Goal: Transaction & Acquisition: Purchase product/service

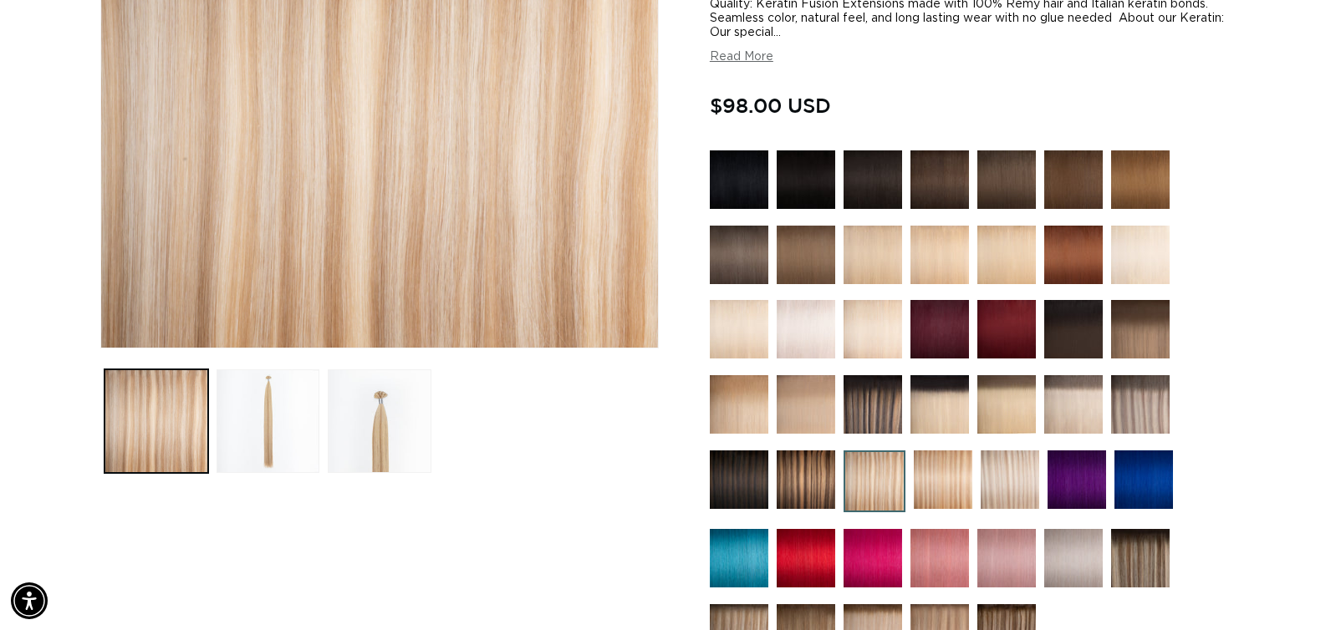
scroll to position [375, 0]
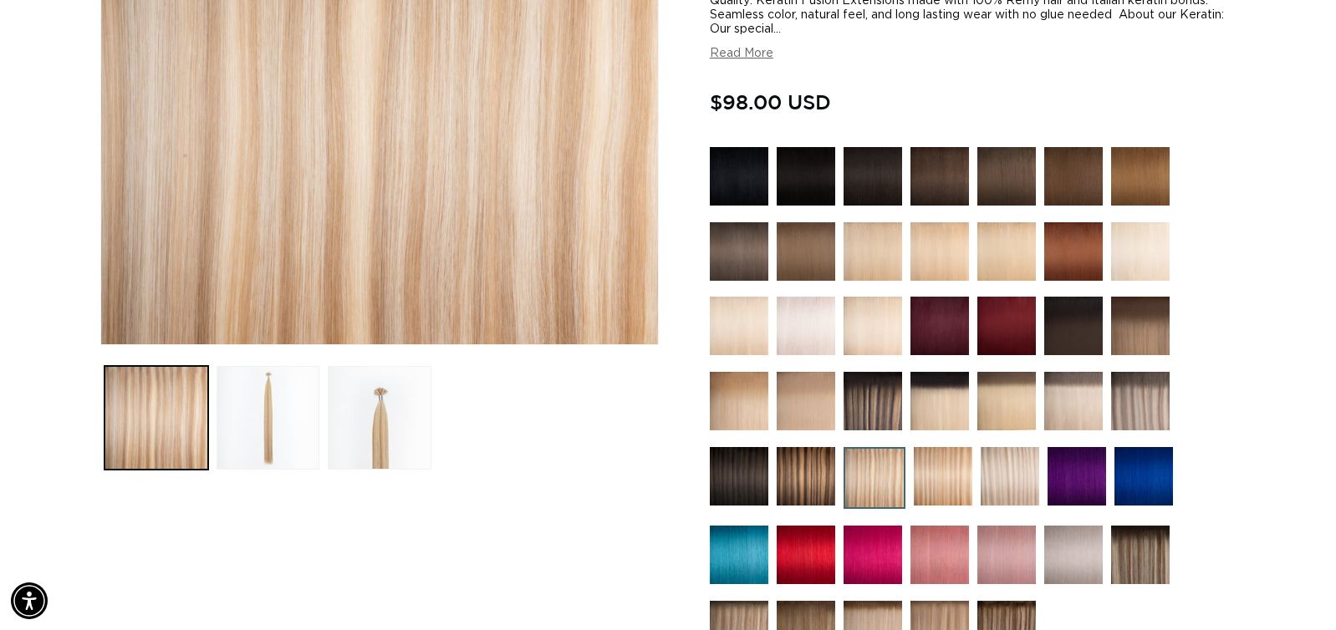
click at [997, 481] on img at bounding box center [1009, 476] width 59 height 59
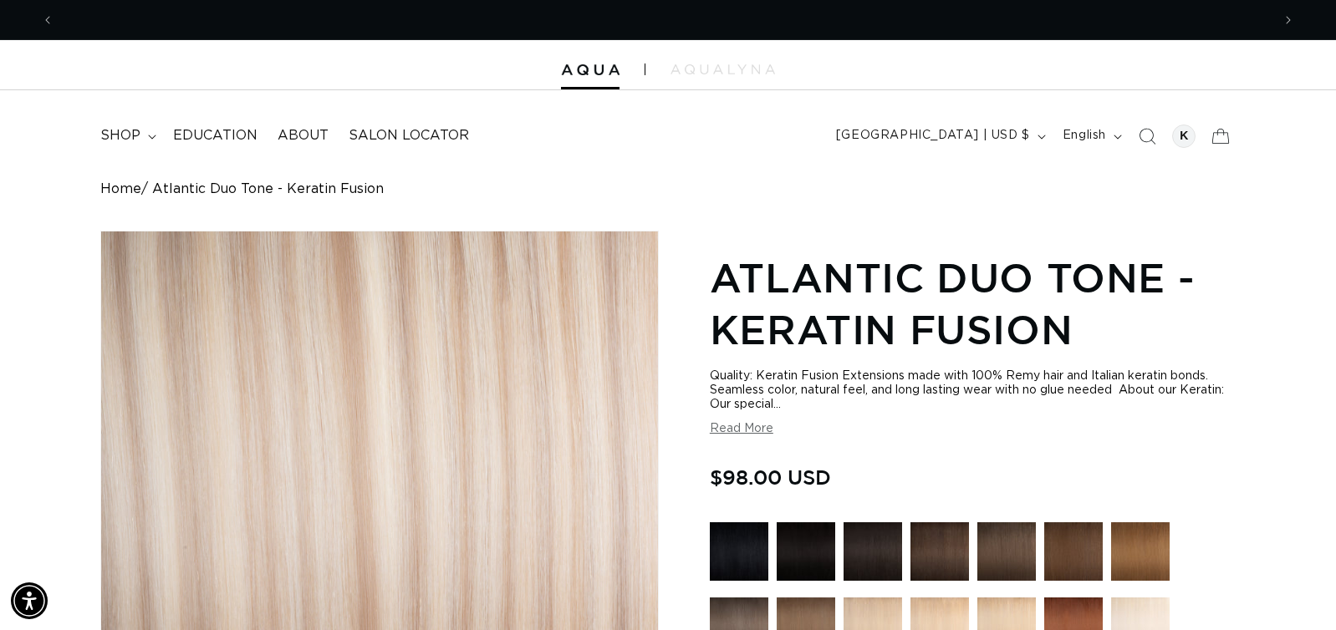
scroll to position [0, 2434]
